Goal: Obtain resource: Download file/media

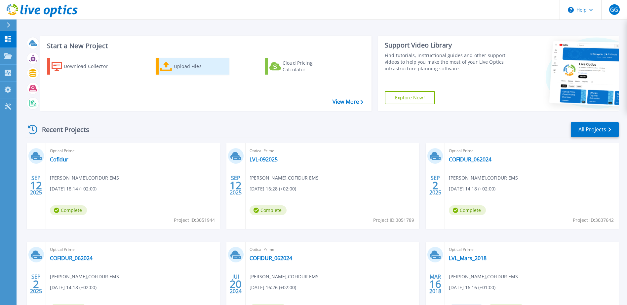
click at [190, 69] on div "Upload Files" at bounding box center [200, 66] width 53 height 13
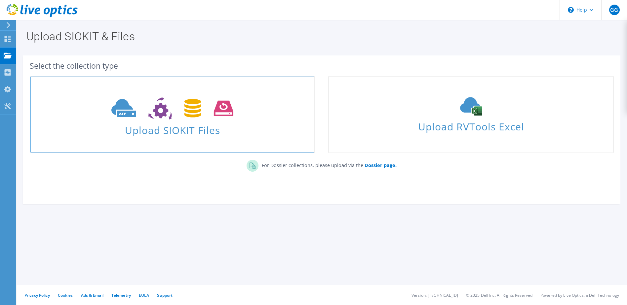
click at [253, 126] on span "Upload SIOKIT Files" at bounding box center [172, 128] width 284 height 14
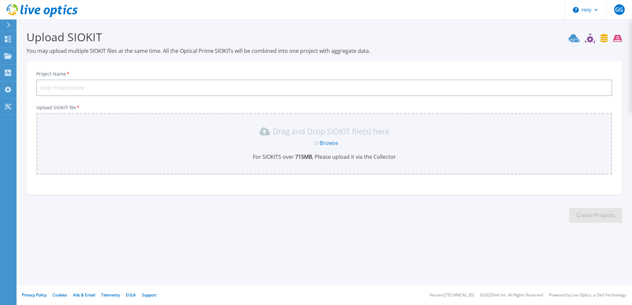
click at [217, 88] on input "Project Name *" at bounding box center [324, 88] width 576 height 17
type input "PGX-20251009"
click at [326, 142] on link "Browse" at bounding box center [329, 142] width 19 height 7
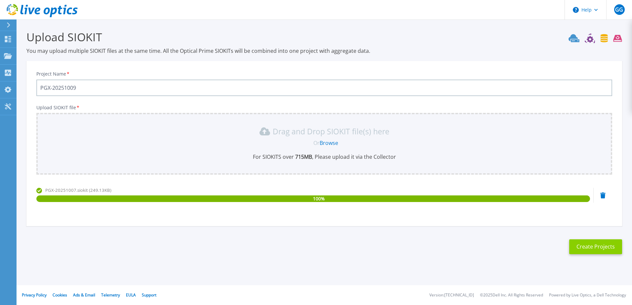
click at [588, 247] on button "Create Projects" at bounding box center [595, 247] width 53 height 15
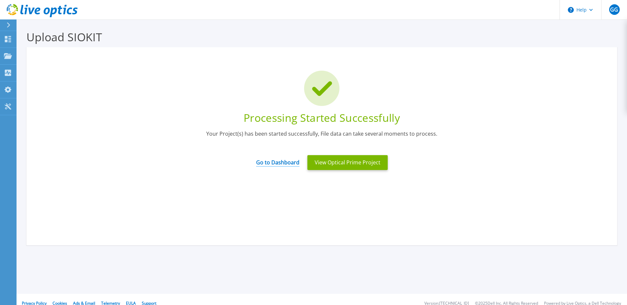
click at [268, 165] on link "Go to Dashboard" at bounding box center [277, 160] width 43 height 13
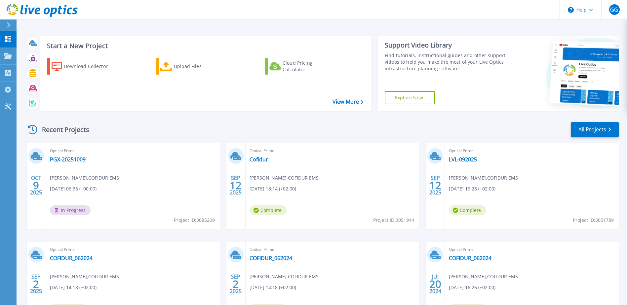
click at [248, 128] on div "Recent Projects All Projects" at bounding box center [321, 130] width 593 height 17
click at [238, 110] on div "Start a New Project Download Collector Upload Files Cloud Pricing Calculator Vi…" at bounding box center [205, 73] width 331 height 75
click at [74, 161] on link "PGX-20251009" at bounding box center [68, 159] width 36 height 7
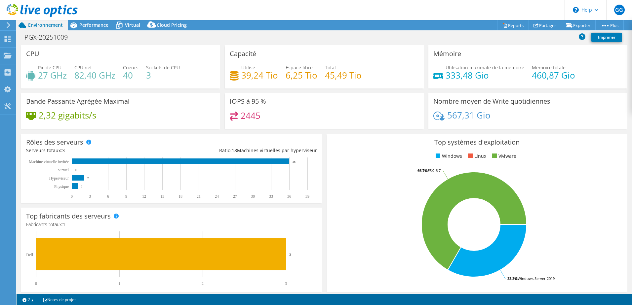
drag, startPoint x: 95, startPoint y: 116, endPoint x: 41, endPoint y: 121, distance: 54.5
click at [41, 121] on div "2,32 gigabits/s" at bounding box center [120, 119] width 189 height 14
drag, startPoint x: 498, startPoint y: 113, endPoint x: 431, endPoint y: 101, distance: 68.1
click at [431, 101] on div "Nombre moyen de Write quotidiennes 567,31 Gio" at bounding box center [527, 111] width 199 height 36
drag, startPoint x: 431, startPoint y: 101, endPoint x: 491, endPoint y: 117, distance: 62.2
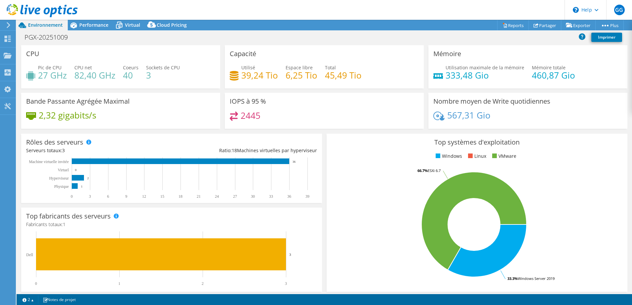
click at [491, 117] on div "567,31 Gio" at bounding box center [527, 119] width 189 height 14
click at [92, 31] on div "PGX-20251009 Imprimer" at bounding box center [324, 37] width 615 height 12
click at [93, 28] on span "Performance" at bounding box center [93, 25] width 29 height 6
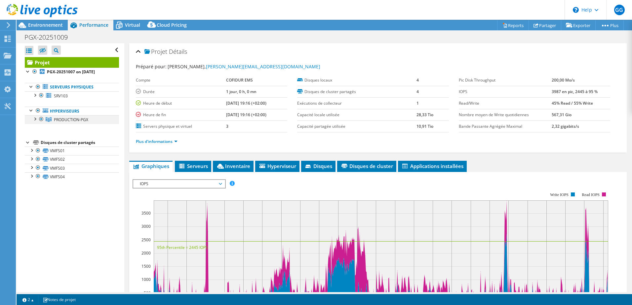
click at [32, 118] on div at bounding box center [34, 118] width 7 height 7
click at [34, 118] on div at bounding box center [34, 118] width 7 height 7
click at [129, 28] on div "Virtual" at bounding box center [129, 25] width 32 height 11
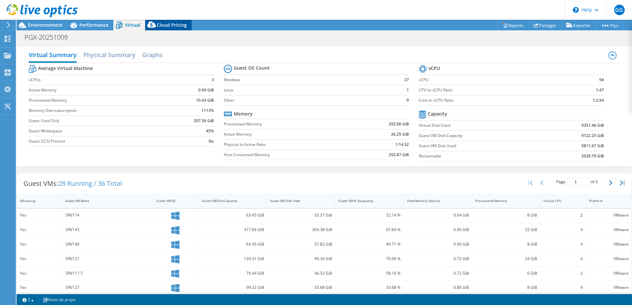
click at [159, 27] on span "Cloud Pricing" at bounding box center [172, 25] width 30 height 6
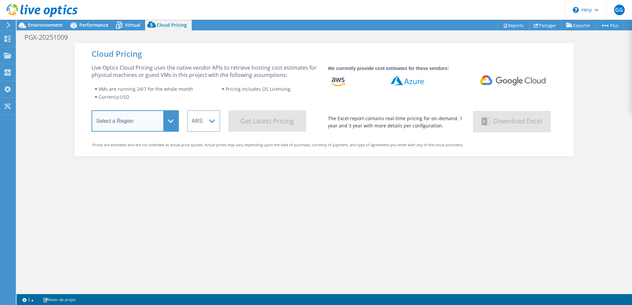
click at [125, 120] on select "Select a Region Asia Pacific (Hong Kong) Asia Pacific (Mumbai) Asia Pacific (Se…" at bounding box center [135, 120] width 87 height 21
select select "EULondon"
click at [92, 112] on select "Select a Region Asia Pacific (Hong Kong) Asia Pacific (Mumbai) Asia Pacific (Se…" at bounding box center [135, 120] width 87 height 21
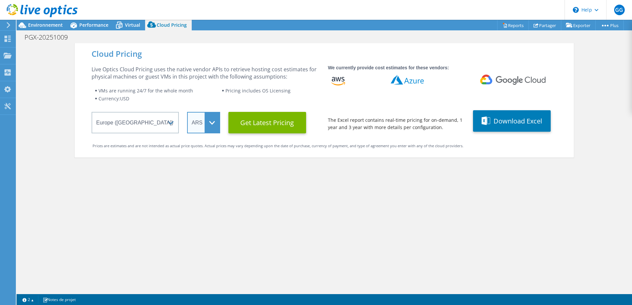
click at [197, 120] on select "ARS AUD BRL CAD CHF CLP CNY DKK EUR GBP HKD HUF INR JPY MXN MYR NOK NZD PEN SEK…" at bounding box center [203, 122] width 33 height 21
click at [187, 112] on select "ARS AUD BRL CAD CHF CLP CNY DKK EUR GBP HKD HUF INR JPY MXN MYR NOK NZD PEN SEK…" at bounding box center [203, 122] width 33 height 21
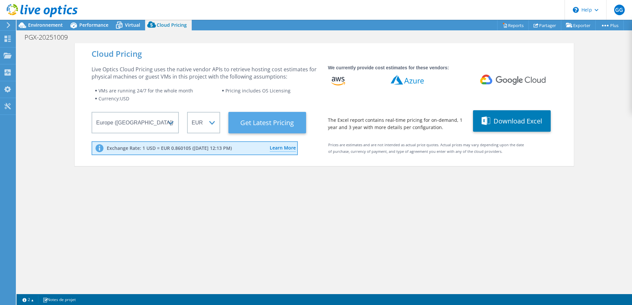
click at [258, 126] on Latest "Get Latest Pricing" at bounding box center [267, 122] width 78 height 21
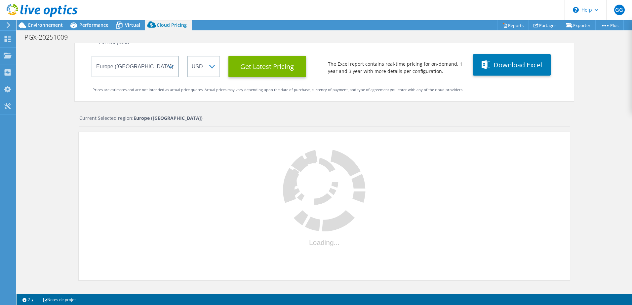
select select "EUR"
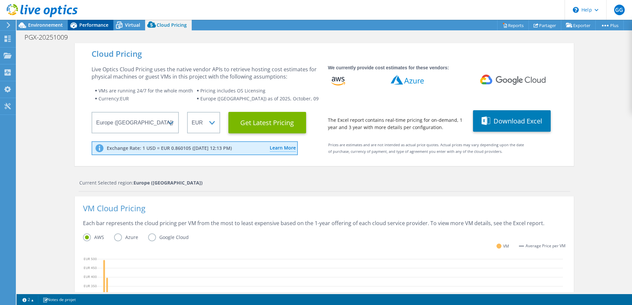
click at [90, 27] on span "Performance" at bounding box center [93, 25] width 29 height 6
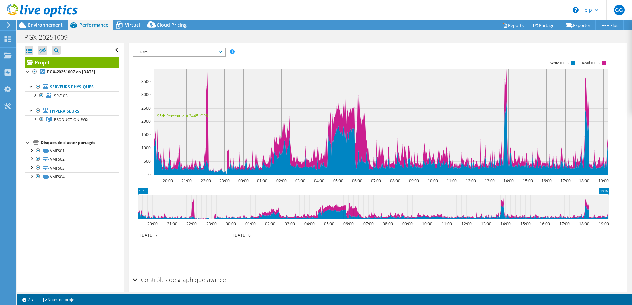
scroll to position [132, 0]
click at [37, 19] on div at bounding box center [39, 11] width 78 height 22
click at [37, 21] on div at bounding box center [39, 11] width 78 height 22
click at [38, 22] on span "Environnement" at bounding box center [45, 25] width 35 height 6
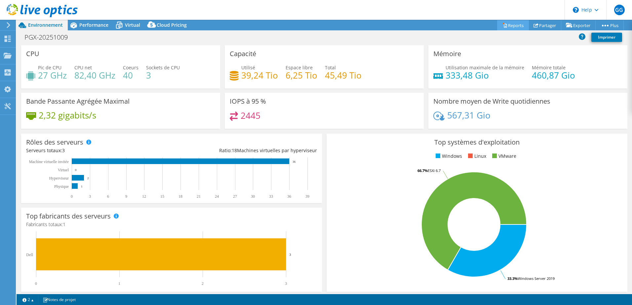
click at [514, 22] on link "Reports" at bounding box center [513, 25] width 32 height 10
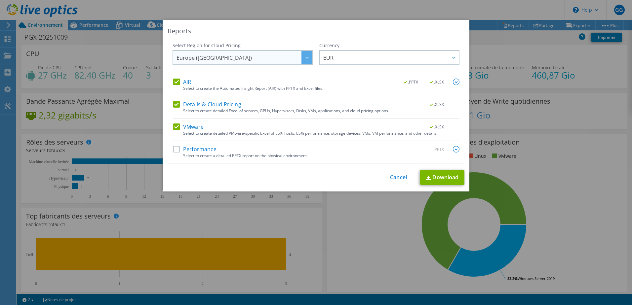
click at [275, 54] on span "Europe ([GEOGRAPHIC_DATA])" at bounding box center [243, 58] width 135 height 14
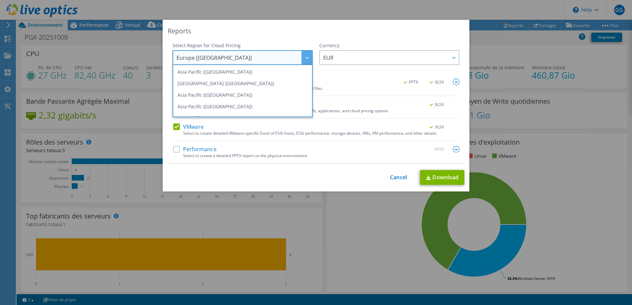
click at [275, 54] on span "Europe ([GEOGRAPHIC_DATA])" at bounding box center [243, 58] width 135 height 14
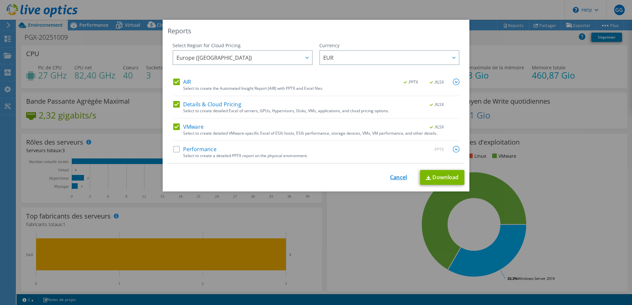
click at [401, 174] on link "Cancel" at bounding box center [398, 177] width 17 height 6
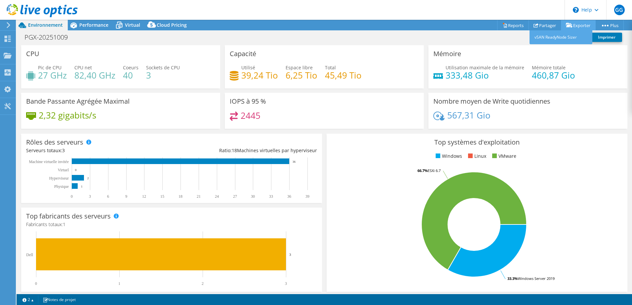
click at [589, 28] on link "Exporter" at bounding box center [578, 25] width 35 height 10
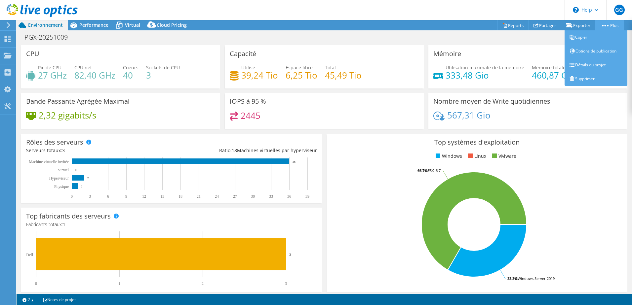
click at [604, 22] on link "Plus" at bounding box center [609, 25] width 28 height 10
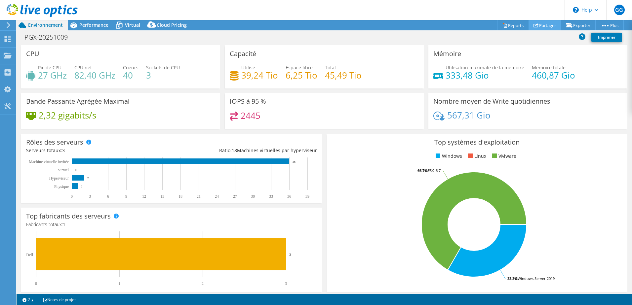
click at [533, 25] on icon at bounding box center [535, 25] width 5 height 5
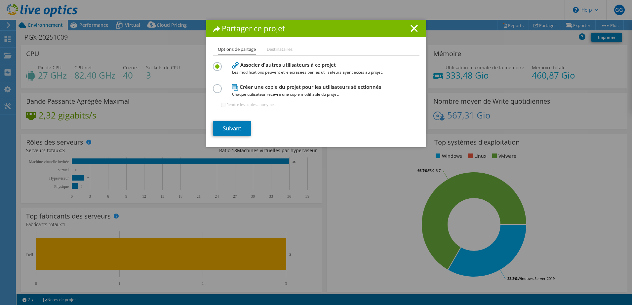
click at [277, 50] on li "Destinataires" at bounding box center [280, 50] width 26 height 8
click at [249, 87] on h4 "Créer une copie du projet pour les utilisateurs sélectionnés Chaque utilisateur…" at bounding box center [314, 90] width 165 height 15
click at [213, 86] on label at bounding box center [219, 85] width 12 height 2
click at [0, 0] on input "radio" at bounding box center [0, 0] width 0 height 0
click at [217, 64] on label at bounding box center [219, 63] width 12 height 2
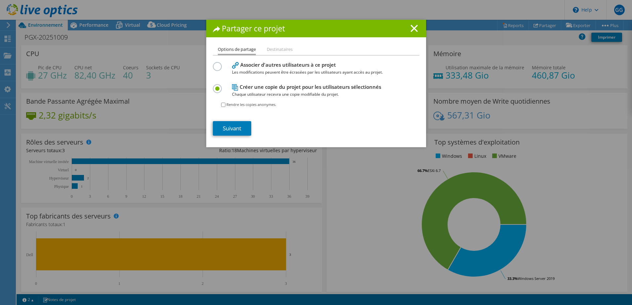
click at [0, 0] on input "radio" at bounding box center [0, 0] width 0 height 0
click at [269, 47] on li "Destinataires" at bounding box center [280, 50] width 26 height 8
click at [413, 27] on line at bounding box center [414, 28] width 7 height 7
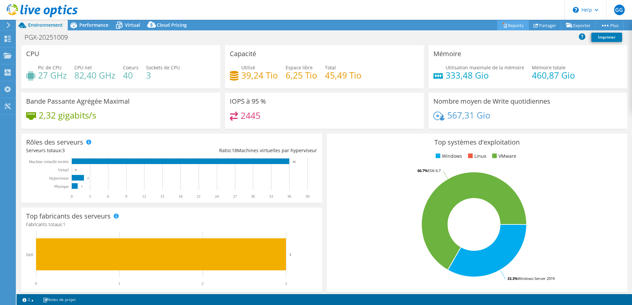
click at [514, 26] on link "Reports" at bounding box center [513, 25] width 32 height 10
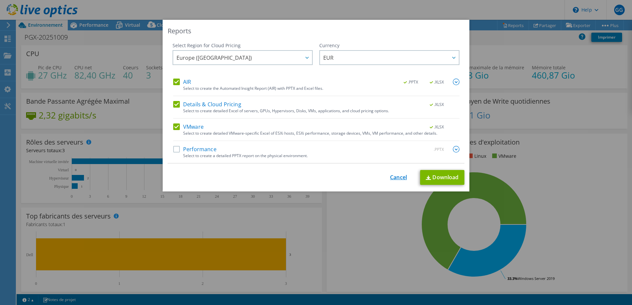
click at [395, 174] on link "Cancel" at bounding box center [398, 177] width 17 height 6
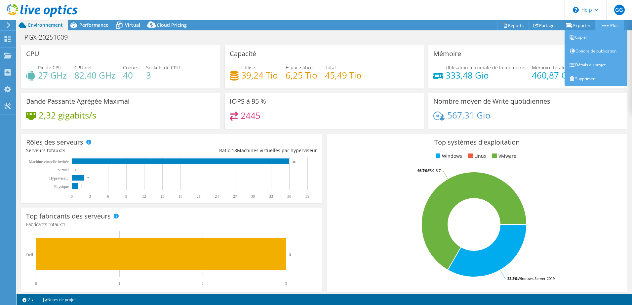
click at [604, 22] on link "Plus" at bounding box center [609, 25] width 28 height 10
click at [570, 66] on icon at bounding box center [571, 64] width 5 height 5
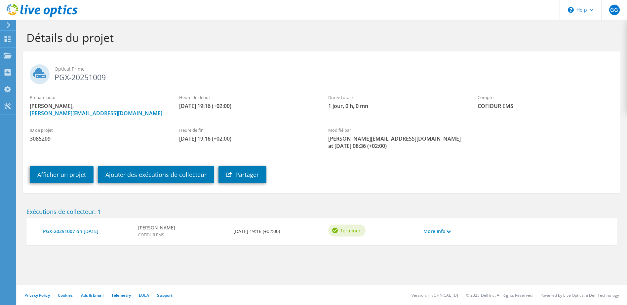
click at [447, 236] on div "More Info" at bounding box center [444, 232] width 48 height 14
click at [448, 229] on link "More Info" at bounding box center [436, 231] width 27 height 7
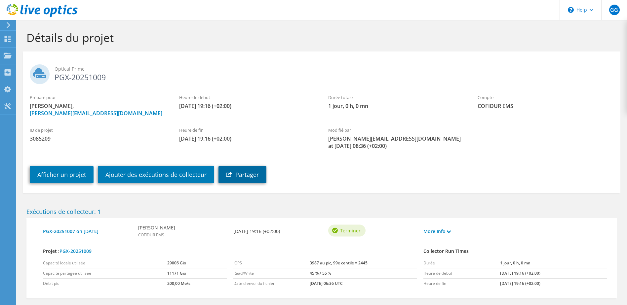
click at [234, 171] on link "Partager" at bounding box center [242, 174] width 48 height 17
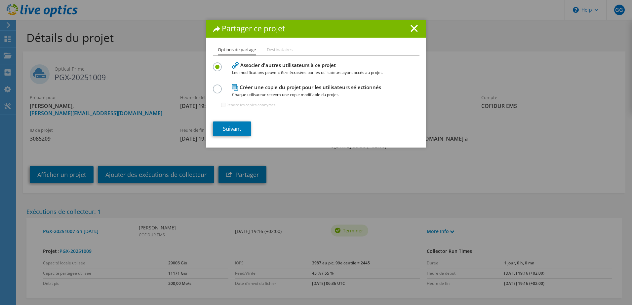
click at [215, 86] on label at bounding box center [219, 85] width 12 height 2
click at [0, 0] on input "radio" at bounding box center [0, 0] width 0 height 0
click at [214, 64] on label at bounding box center [219, 63] width 12 height 2
click at [0, 0] on input "radio" at bounding box center [0, 0] width 0 height 0
click at [210, 88] on div "Options de partage Destinataires Associer d'autres utilisateurs à ce projet Les…" at bounding box center [316, 97] width 220 height 102
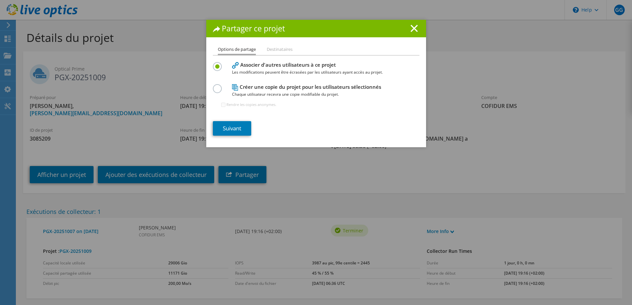
click at [213, 86] on label at bounding box center [219, 85] width 12 height 2
click at [0, 0] on input "radio" at bounding box center [0, 0] width 0 height 0
click at [411, 34] on div "Partager ce projet" at bounding box center [316, 29] width 220 height 18
click at [410, 31] on icon at bounding box center [413, 28] width 7 height 7
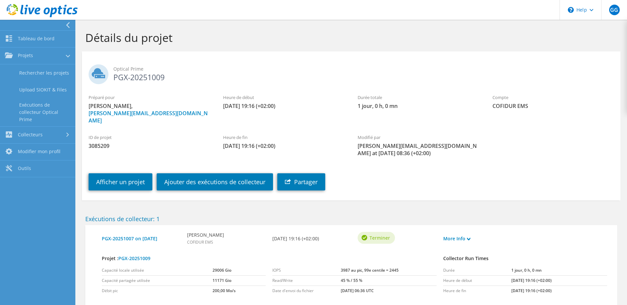
click at [272, 68] on span "Optical Prime" at bounding box center [363, 68] width 500 height 7
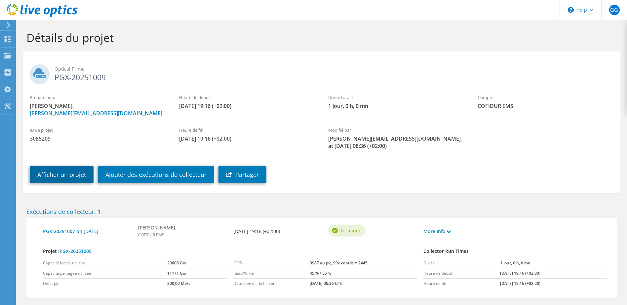
click at [47, 176] on link "Afficher un projet" at bounding box center [62, 174] width 64 height 17
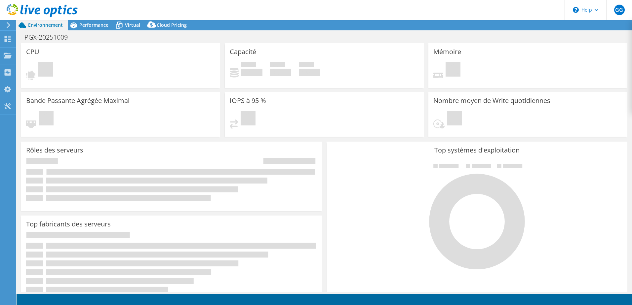
select select "USD"
select select "EULondon"
select select "EUR"
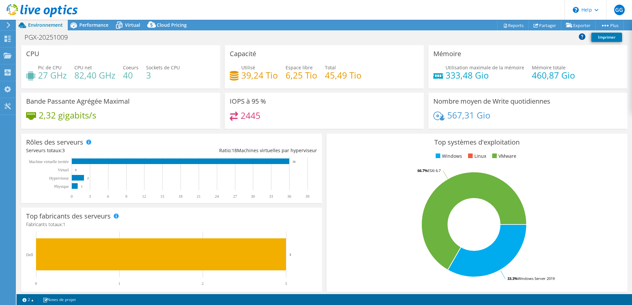
click at [579, 39] on icon at bounding box center [582, 36] width 7 height 7
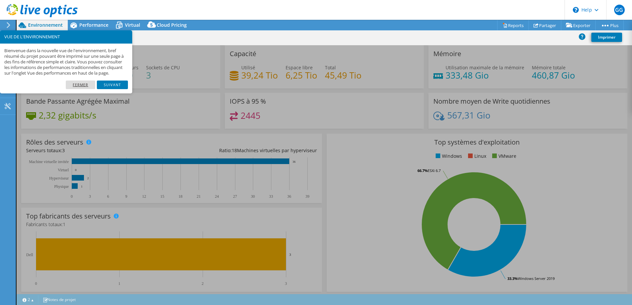
click at [78, 89] on link "Fermer" at bounding box center [80, 85] width 29 height 9
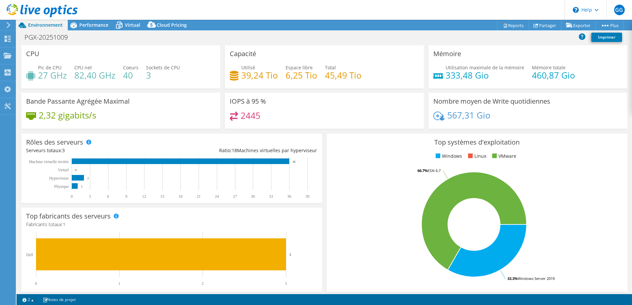
click at [160, 45] on div "PGX-20251009 Imprimer" at bounding box center [324, 38] width 615 height 14
drag, startPoint x: 161, startPoint y: 41, endPoint x: 130, endPoint y: 40, distance: 30.7
click at [130, 40] on div "PGX-20251009 Imprimer" at bounding box center [324, 37] width 615 height 12
click at [516, 28] on link "Reports" at bounding box center [513, 25] width 32 height 10
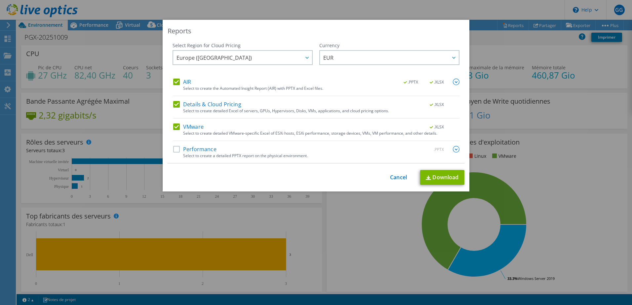
click at [456, 147] on img at bounding box center [456, 149] width 7 height 7
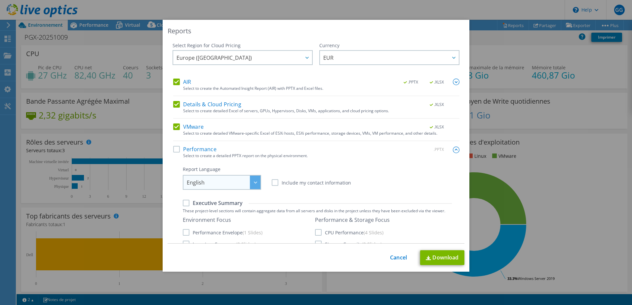
drag, startPoint x: 243, startPoint y: 180, endPoint x: 247, endPoint y: 180, distance: 4.0
click at [246, 180] on span "English" at bounding box center [224, 183] width 74 height 14
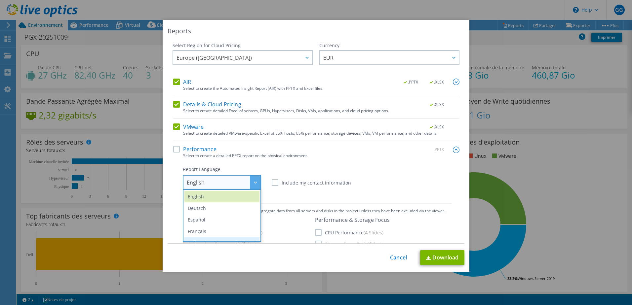
click at [209, 238] on li "Italiano" at bounding box center [221, 243] width 75 height 12
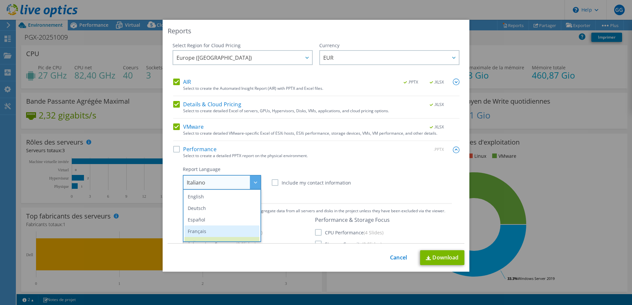
click at [204, 230] on li "Français" at bounding box center [221, 232] width 75 height 12
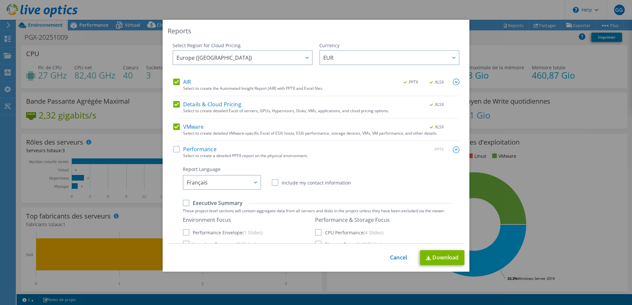
click at [174, 150] on label "Performance" at bounding box center [194, 149] width 43 height 7
click at [0, 0] on input "Performance" at bounding box center [0, 0] width 0 height 0
click at [176, 106] on label "Details & Cloud Pricing" at bounding box center [207, 104] width 68 height 7
click at [0, 0] on input "Details & Cloud Pricing" at bounding box center [0, 0] width 0 height 0
click at [170, 126] on div "Select Region for Cloud Pricing Asia Pacific ([GEOGRAPHIC_DATA]) [GEOGRAPHIC_DA…" at bounding box center [316, 143] width 297 height 202
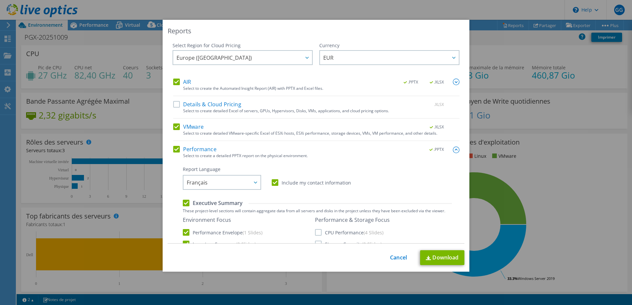
click at [173, 126] on label "VMware" at bounding box center [188, 127] width 30 height 7
click at [0, 0] on input "VMware" at bounding box center [0, 0] width 0 height 0
click at [301, 58] on div at bounding box center [306, 58] width 11 height 14
click at [449, 62] on div at bounding box center [453, 58] width 11 height 14
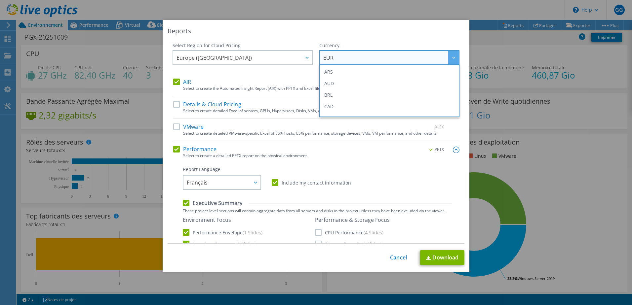
click at [449, 62] on div at bounding box center [453, 58] width 11 height 14
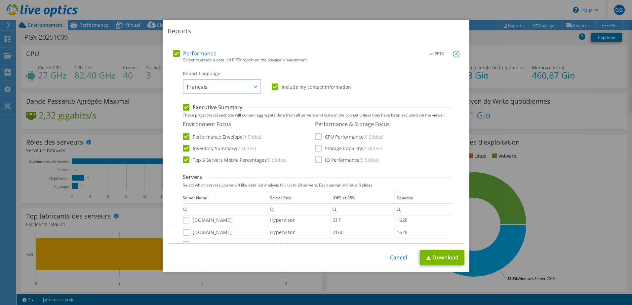
scroll to position [107, 0]
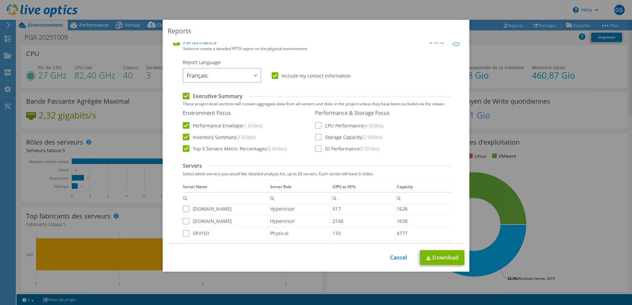
click at [317, 124] on label "CPU Performance (4 Slides)" at bounding box center [349, 125] width 68 height 7
click at [0, 0] on input "CPU Performance (4 Slides)" at bounding box center [0, 0] width 0 height 0
click at [315, 133] on div "Performance & Storage Focus CPU Performance (4 Slides) Storage Capacity (2 Slid…" at bounding box center [352, 131] width 75 height 42
click at [315, 138] on label "Storage Capacity (2 Slides)" at bounding box center [348, 137] width 67 height 7
click at [0, 0] on input "Storage Capacity (2 Slides)" at bounding box center [0, 0] width 0 height 0
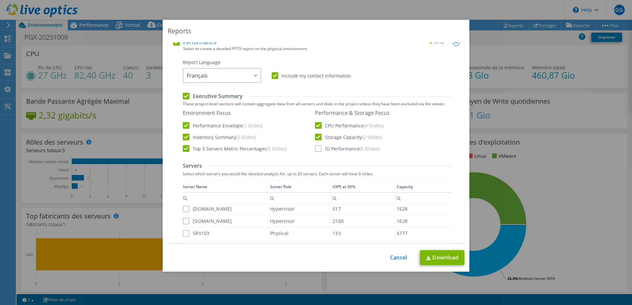
click at [315, 149] on label "IO Performance (5 Slides)" at bounding box center [347, 148] width 64 height 7
click at [0, 0] on input "IO Performance (5 Slides)" at bounding box center [0, 0] width 0 height 0
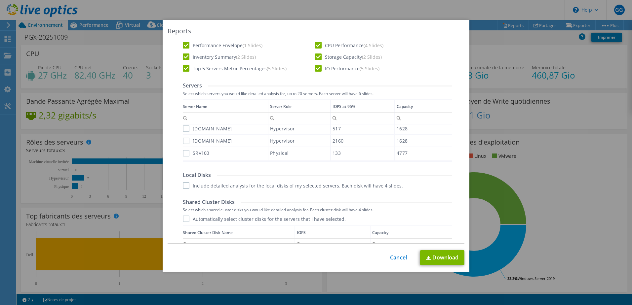
scroll to position [206, 0]
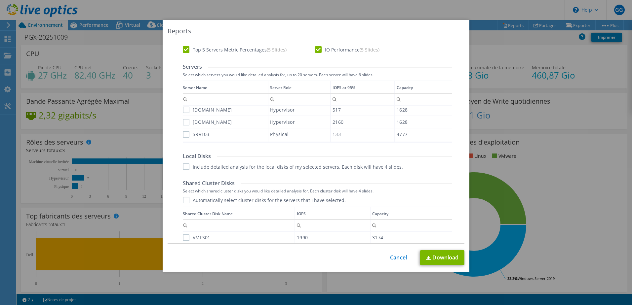
click at [184, 109] on label "[DOMAIN_NAME]" at bounding box center [207, 110] width 49 height 7
click at [0, 0] on input "[DOMAIN_NAME]" at bounding box center [0, 0] width 0 height 0
click at [183, 121] on label "[DOMAIN_NAME]" at bounding box center [207, 122] width 49 height 7
click at [0, 0] on input "[DOMAIN_NAME]" at bounding box center [0, 0] width 0 height 0
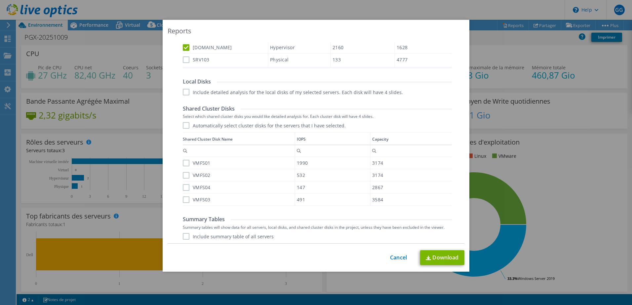
scroll to position [305, 0]
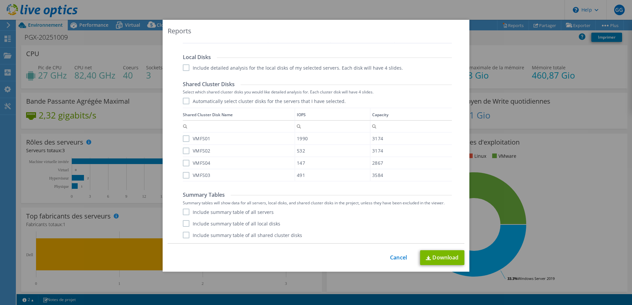
click at [191, 210] on label "Include summary table of all servers" at bounding box center [228, 212] width 91 height 7
click at [0, 0] on input "Include summary table of all servers" at bounding box center [0, 0] width 0 height 0
drag, startPoint x: 189, startPoint y: 222, endPoint x: 186, endPoint y: 230, distance: 8.5
click at [188, 222] on label "Include summary table of all local disks" at bounding box center [231, 223] width 97 height 7
click at [0, 0] on input "Include summary table of all local disks" at bounding box center [0, 0] width 0 height 0
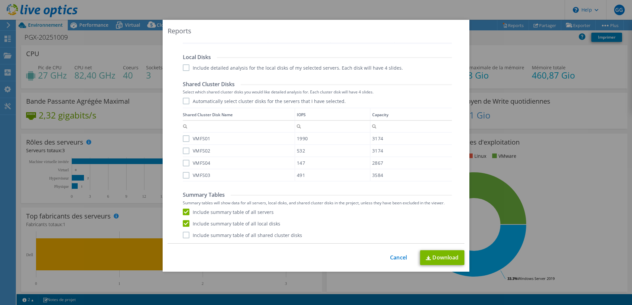
click at [185, 236] on label "Include summary table of all shared cluster disks" at bounding box center [242, 235] width 119 height 7
click at [0, 0] on input "Include summary table of all shared cluster disks" at bounding box center [0, 0] width 0 height 0
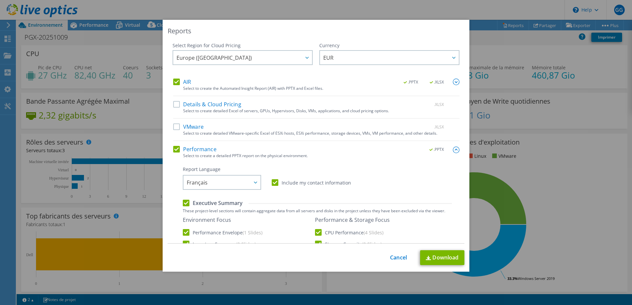
scroll to position [198, 0]
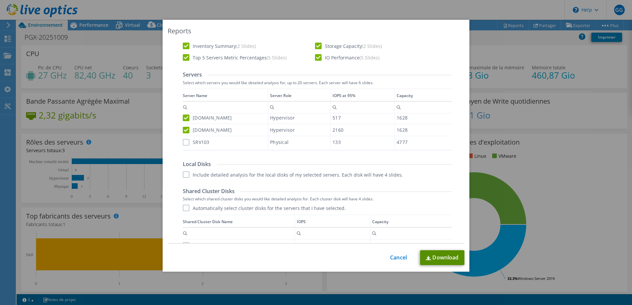
click at [430, 251] on link "Download" at bounding box center [442, 257] width 44 height 15
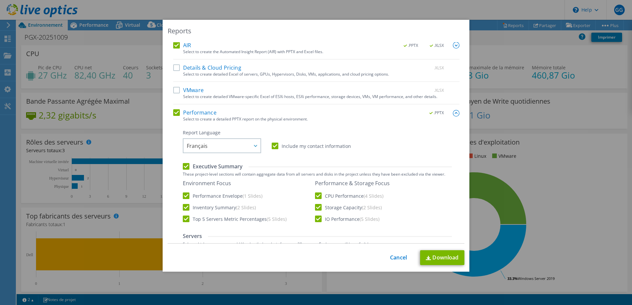
scroll to position [0, 0]
